Goal: Use online tool/utility

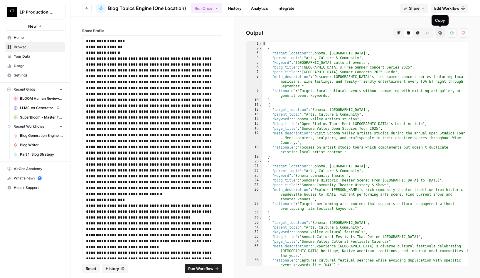
click at [441, 33] on icon "button" at bounding box center [441, 33] width 4 height 4
click at [430, 34] on button "Raw Output" at bounding box center [427, 32] width 9 height 9
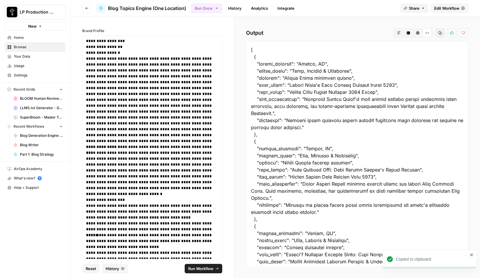
click at [419, 33] on icon "button" at bounding box center [418, 33] width 4 height 4
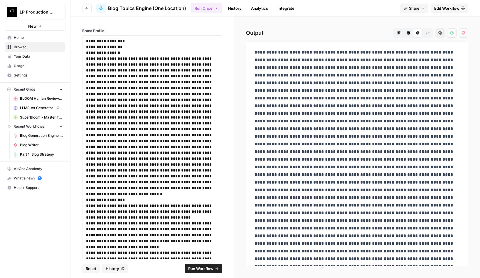
click at [408, 33] on icon "button" at bounding box center [409, 33] width 4 height 4
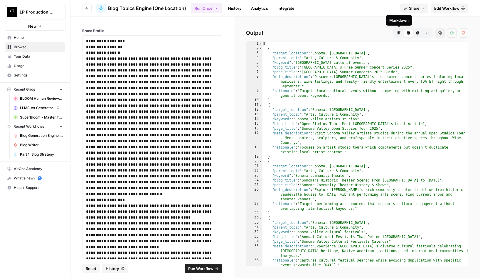
click at [401, 33] on button "Markdown" at bounding box center [398, 32] width 9 height 9
click at [419, 33] on icon "button" at bounding box center [418, 33] width 4 height 4
click at [428, 33] on icon "button" at bounding box center [428, 33] width 4 height 4
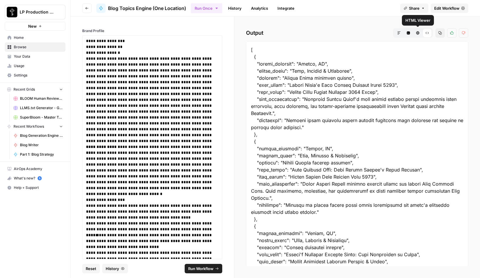
click at [402, 32] on button "Markdown" at bounding box center [398, 32] width 9 height 9
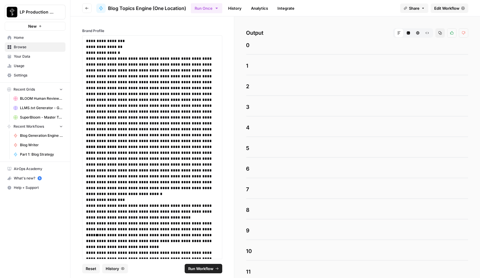
click at [410, 34] on icon "button" at bounding box center [408, 32] width 3 height 3
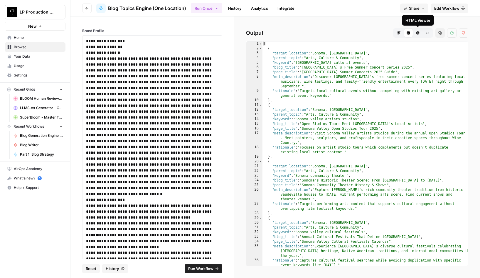
click at [419, 33] on icon "button" at bounding box center [418, 33] width 4 height 4
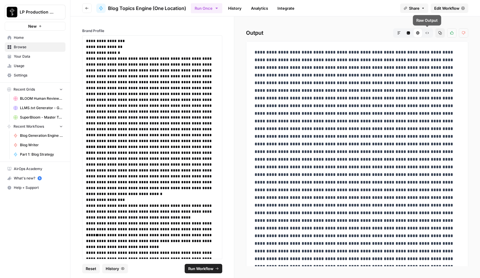
click at [425, 33] on span "Raw Output" at bounding box center [425, 33] width 0 height 0
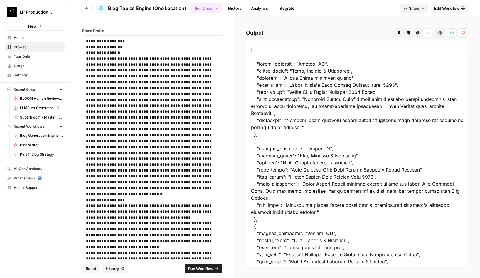
click at [441, 32] on icon "button" at bounding box center [441, 33] width 4 height 4
